Goal: Information Seeking & Learning: Understand process/instructions

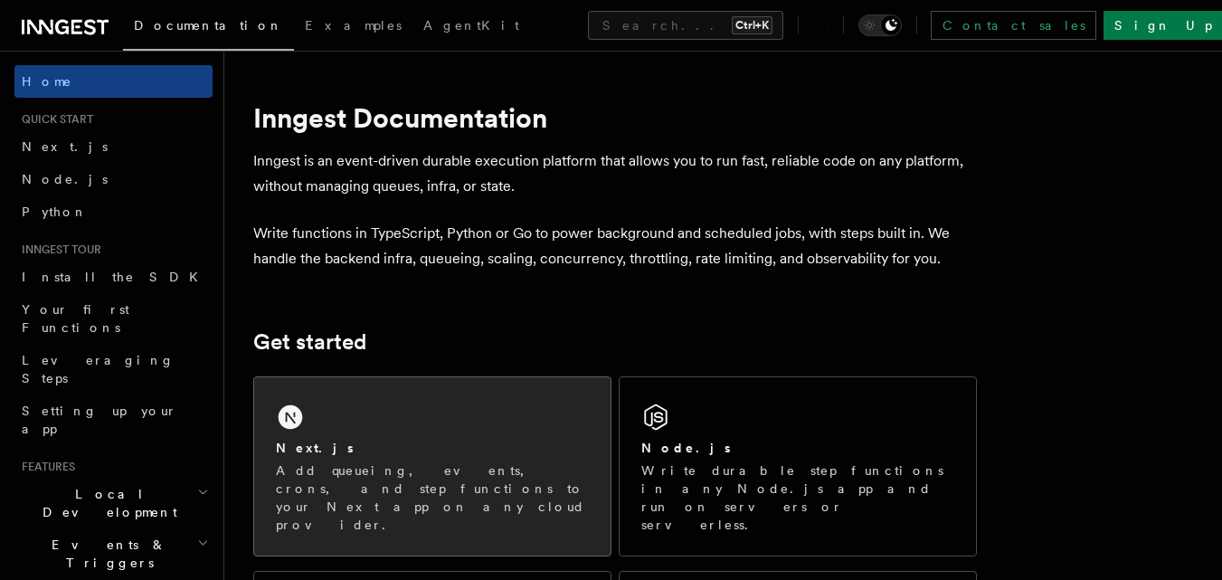
click at [456, 441] on div "Next.js" at bounding box center [432, 448] width 313 height 19
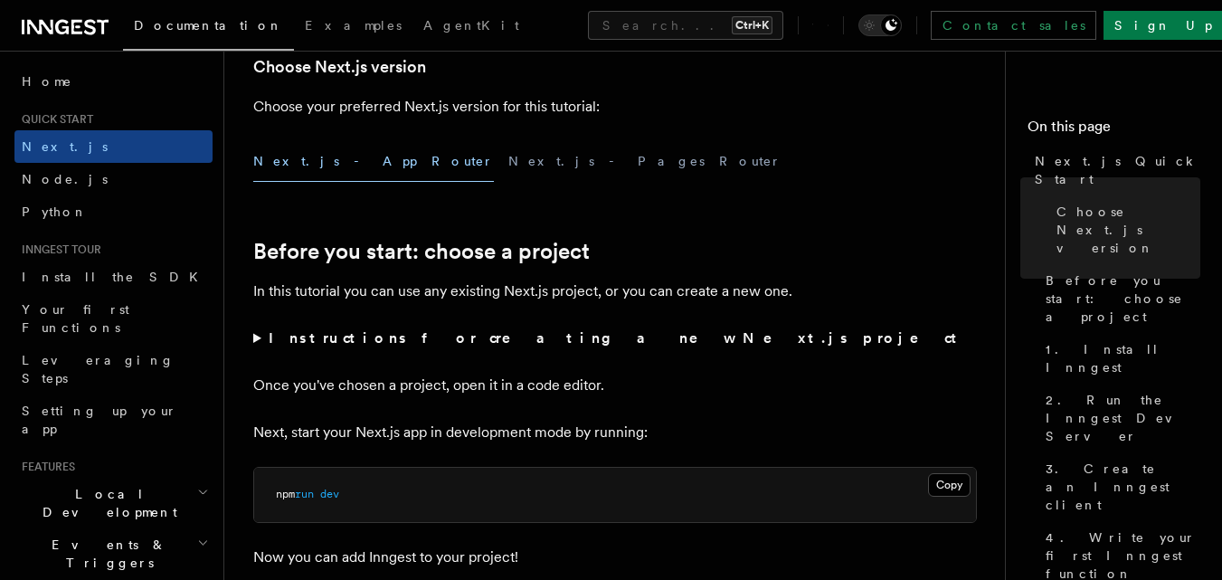
click at [330, 163] on button "Next.js - App Router" at bounding box center [373, 161] width 241 height 41
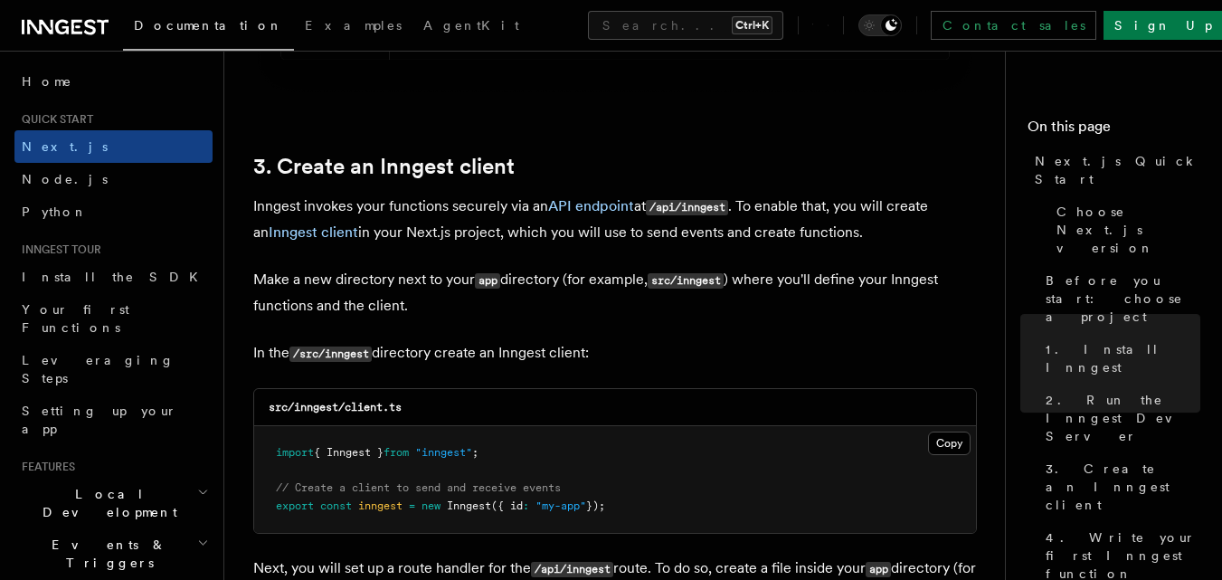
scroll to position [2171, 0]
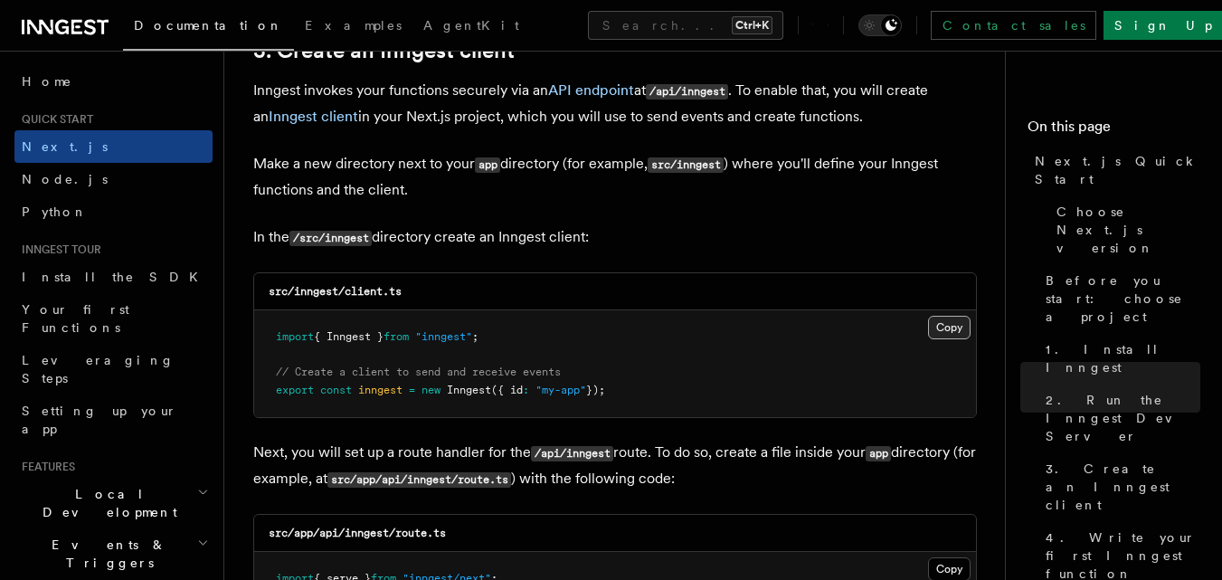
click at [953, 328] on button "Copy Copied" at bounding box center [949, 328] width 43 height 24
click at [948, 330] on button "Copy Copied" at bounding box center [949, 328] width 43 height 24
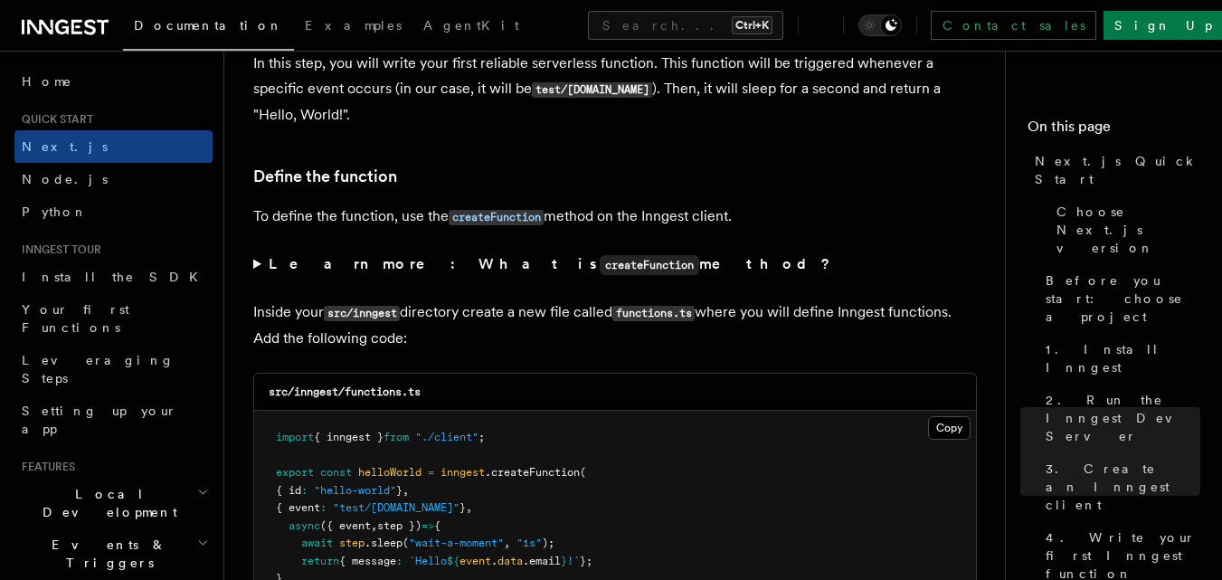
scroll to position [2985, 0]
